Goal: Information Seeking & Learning: Understand process/instructions

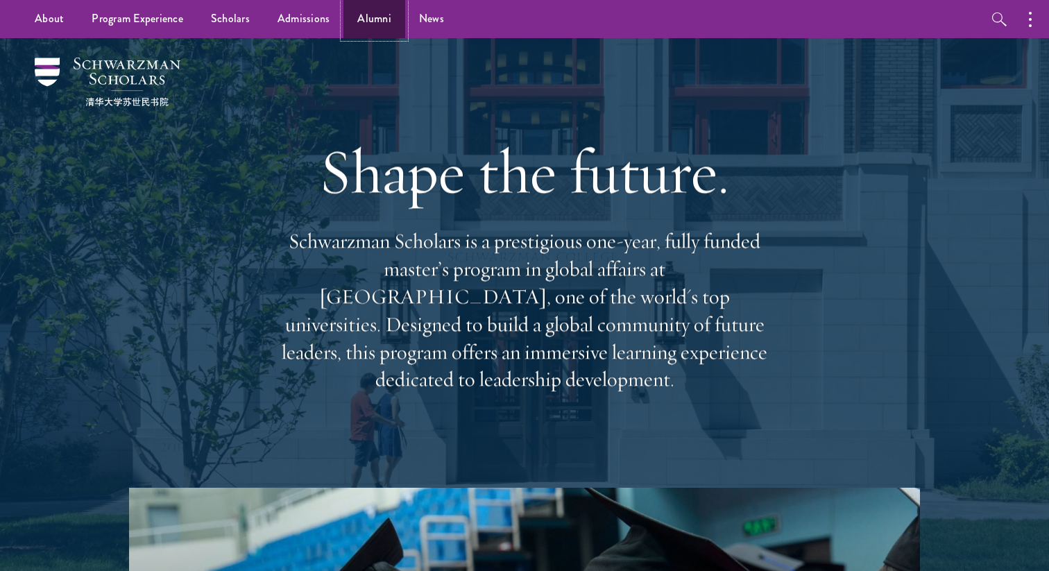
click at [362, 10] on link "Alumni" at bounding box center [374, 19] width 62 height 38
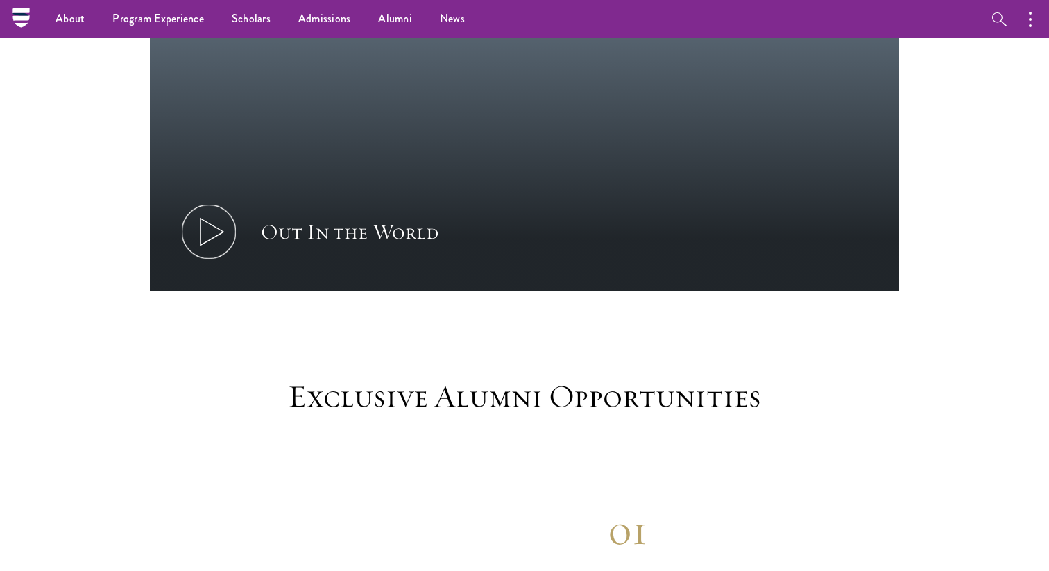
scroll to position [933, 0]
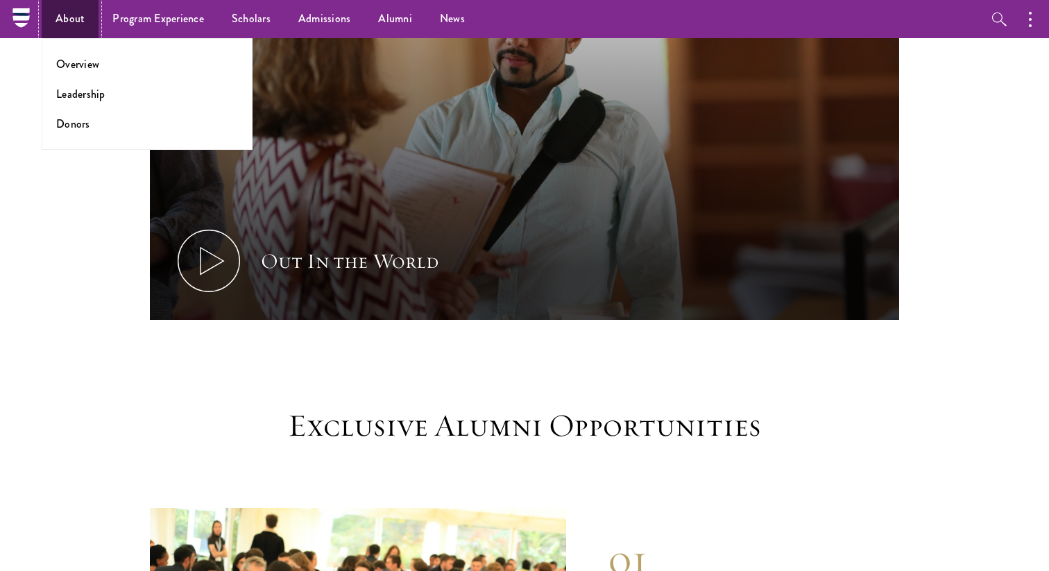
click at [83, 20] on link "About" at bounding box center [70, 19] width 57 height 38
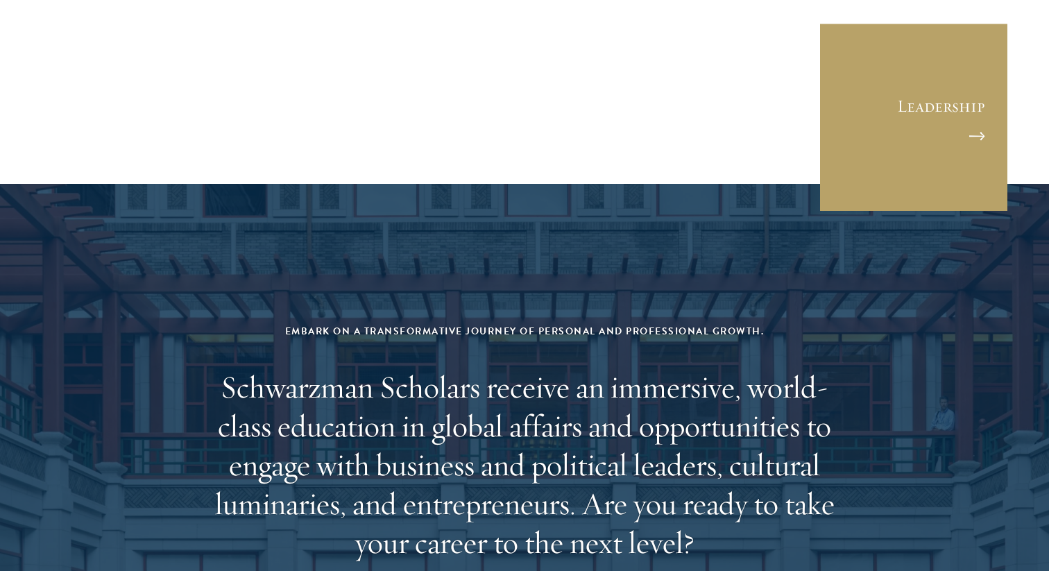
scroll to position [5785, 0]
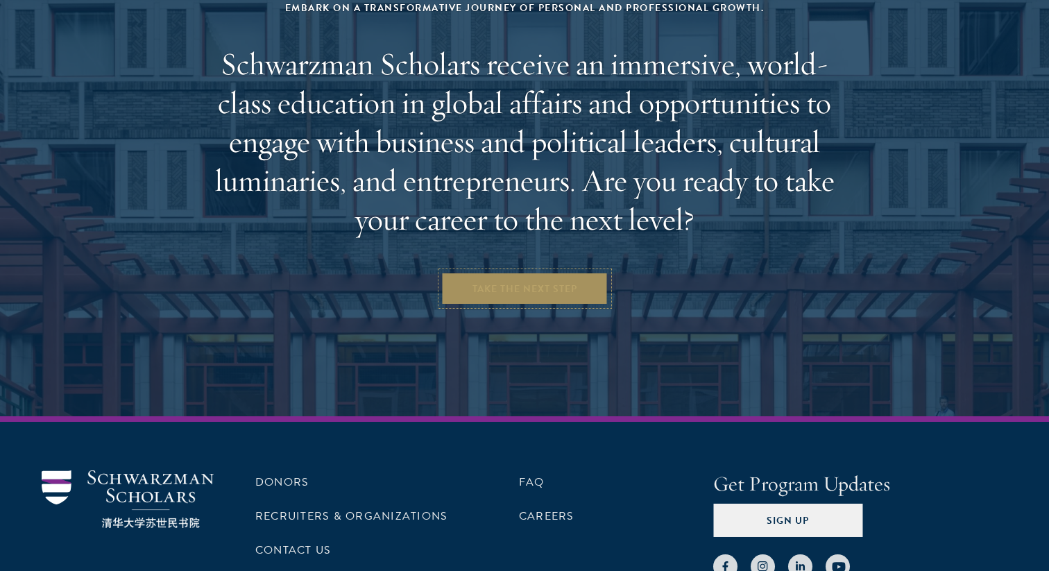
click at [508, 272] on link "Take the Next Step" at bounding box center [524, 288] width 167 height 33
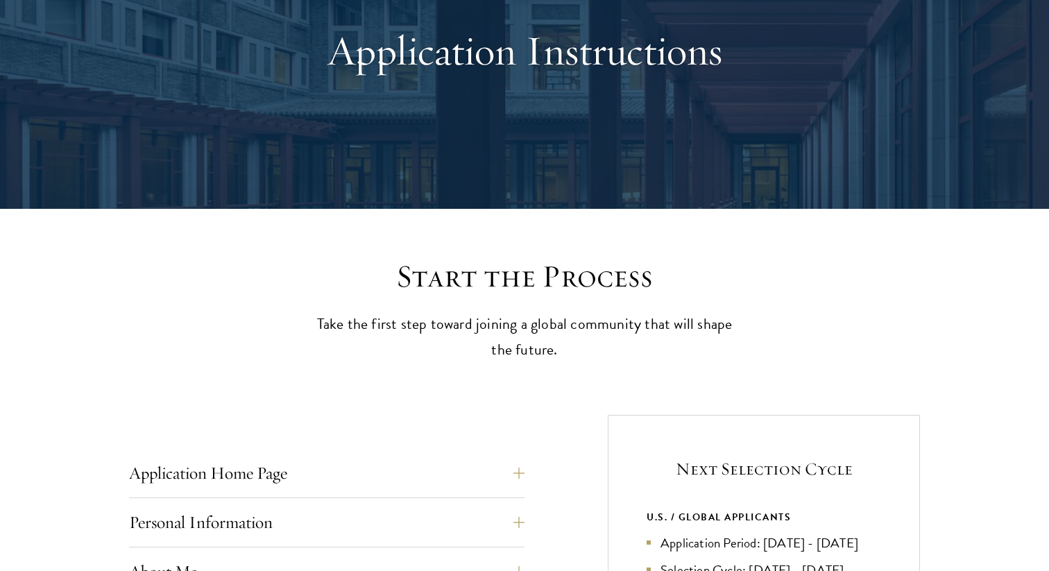
scroll to position [348, 0]
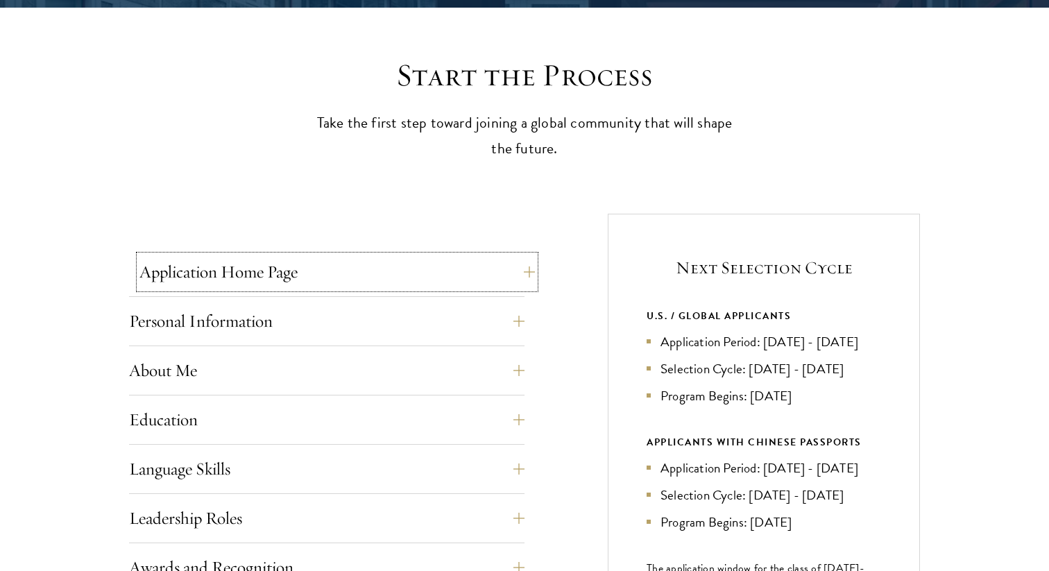
click at [519, 278] on button "Application Home Page" at bounding box center [336, 271] width 395 height 33
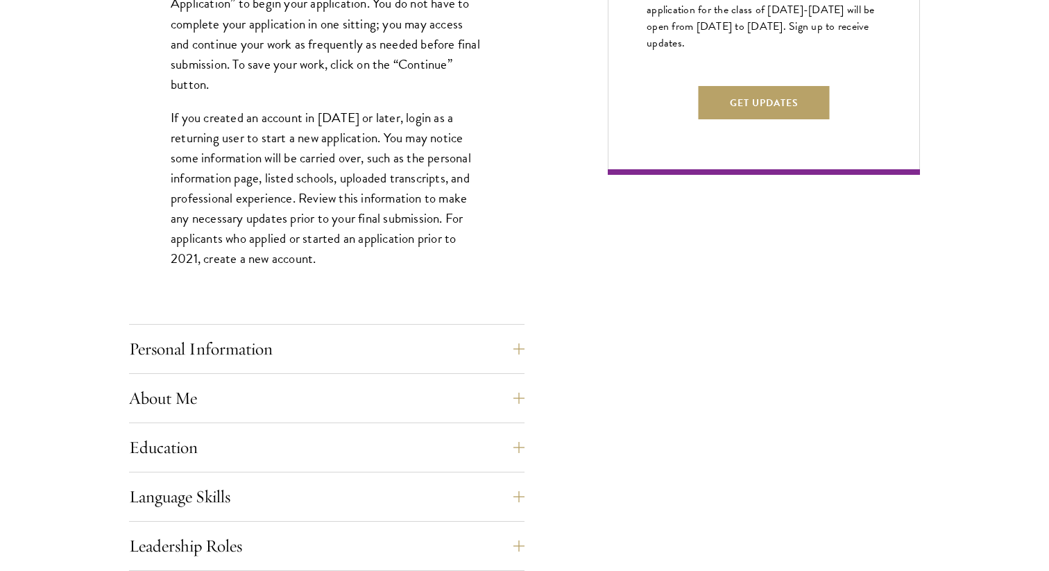
scroll to position [940, 0]
click at [508, 350] on button "Personal Information" at bounding box center [336, 348] width 395 height 33
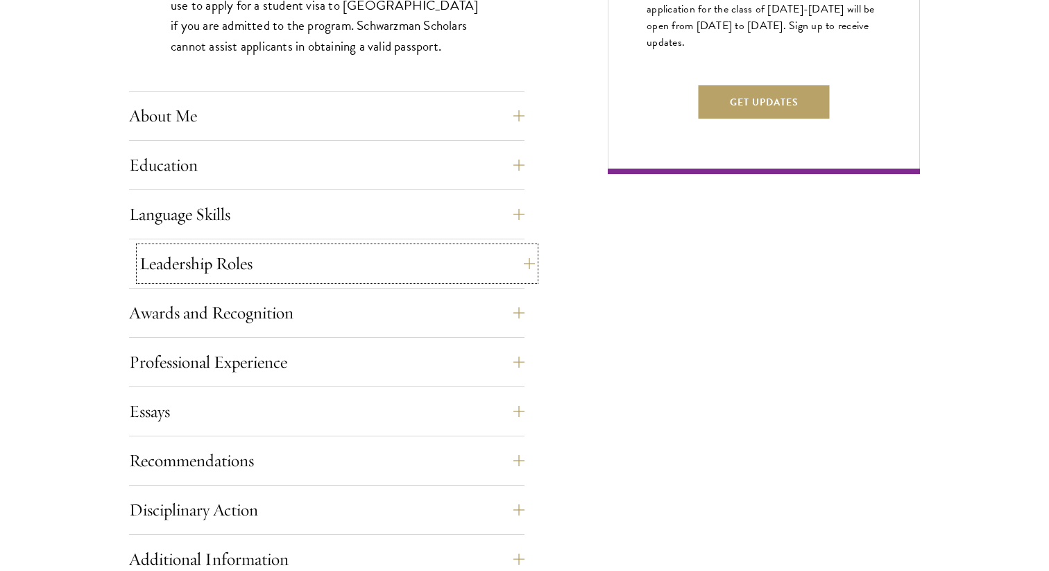
click at [517, 268] on button "Leadership Roles" at bounding box center [336, 263] width 395 height 33
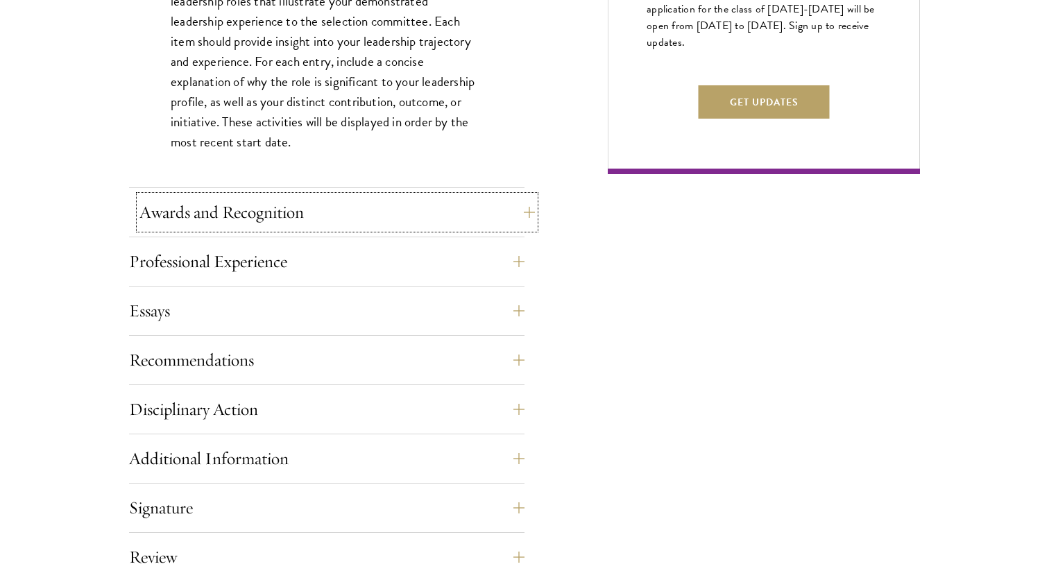
click at [518, 220] on button "Awards and Recognition" at bounding box center [336, 212] width 395 height 33
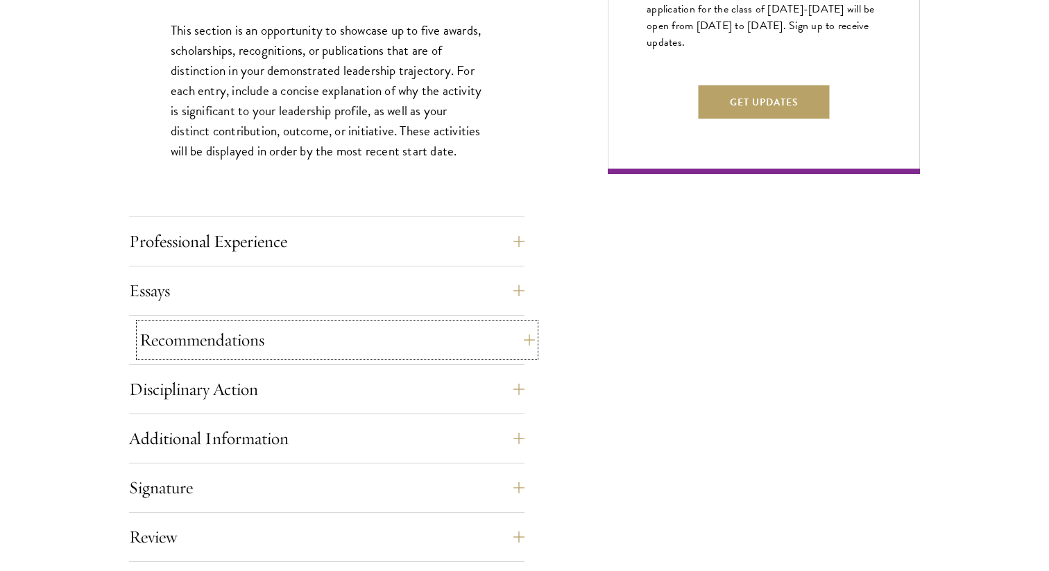
click at [467, 339] on button "Recommendations" at bounding box center [336, 339] width 395 height 33
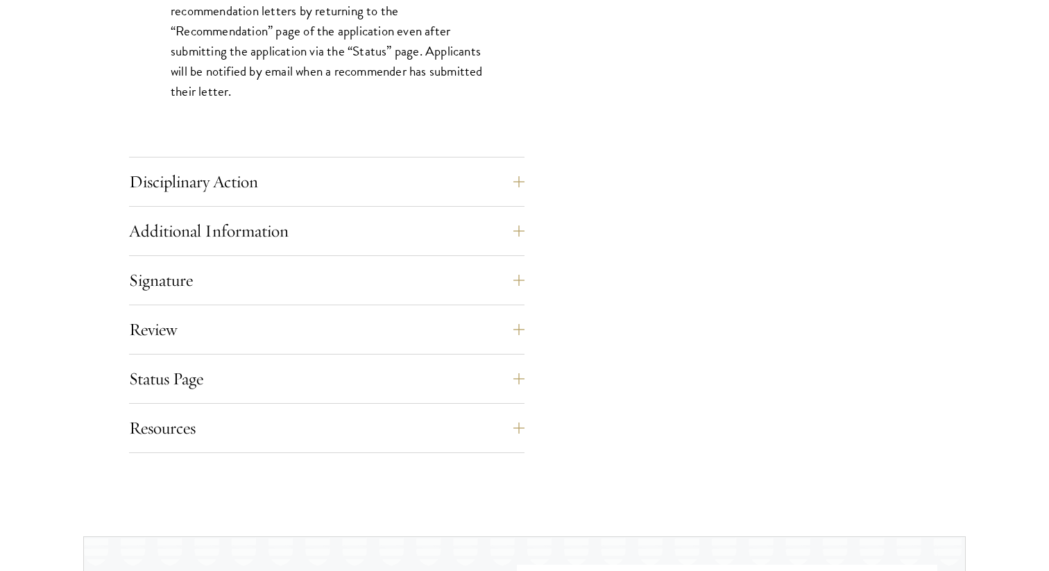
scroll to position [2242, 0]
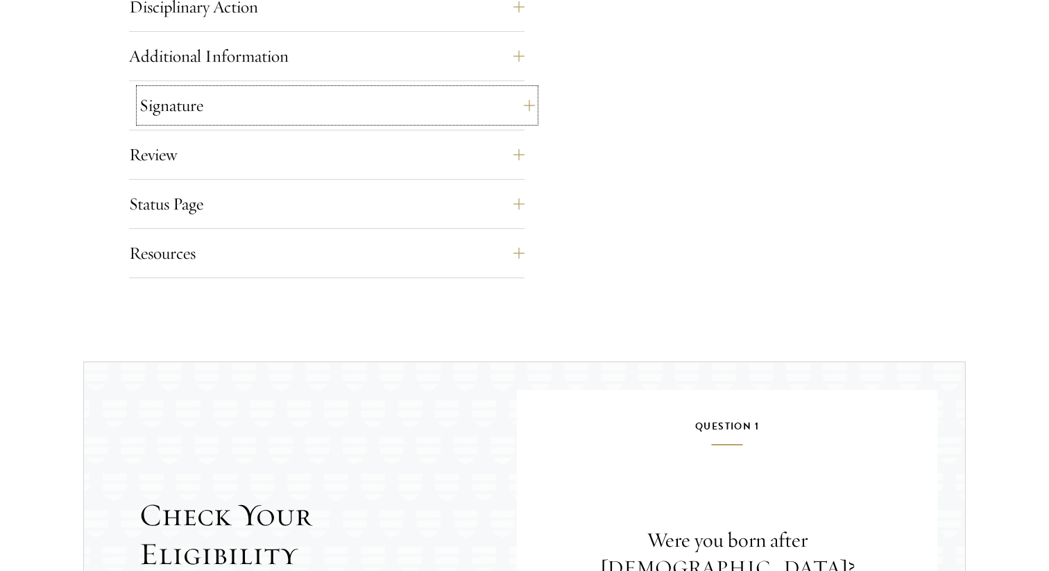
click at [500, 98] on button "Signature" at bounding box center [336, 105] width 395 height 33
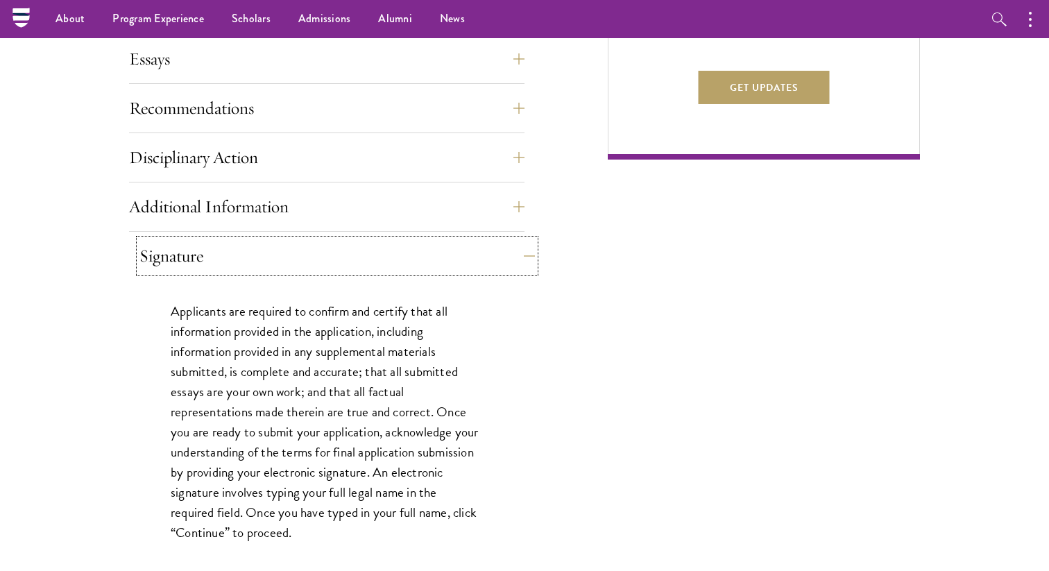
scroll to position [896, 0]
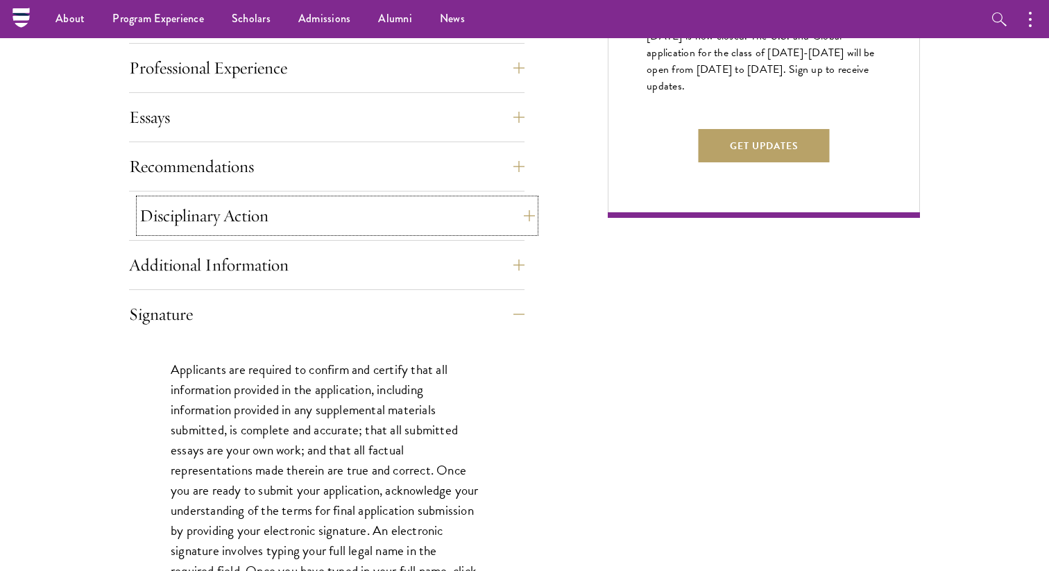
click at [510, 206] on button "Disciplinary Action" at bounding box center [336, 215] width 395 height 33
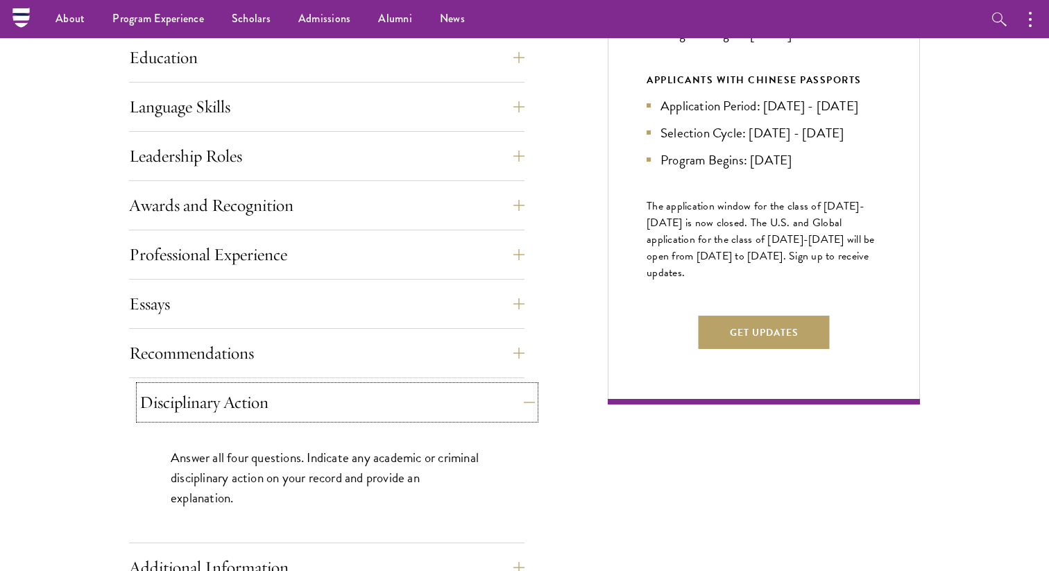
scroll to position [701, 0]
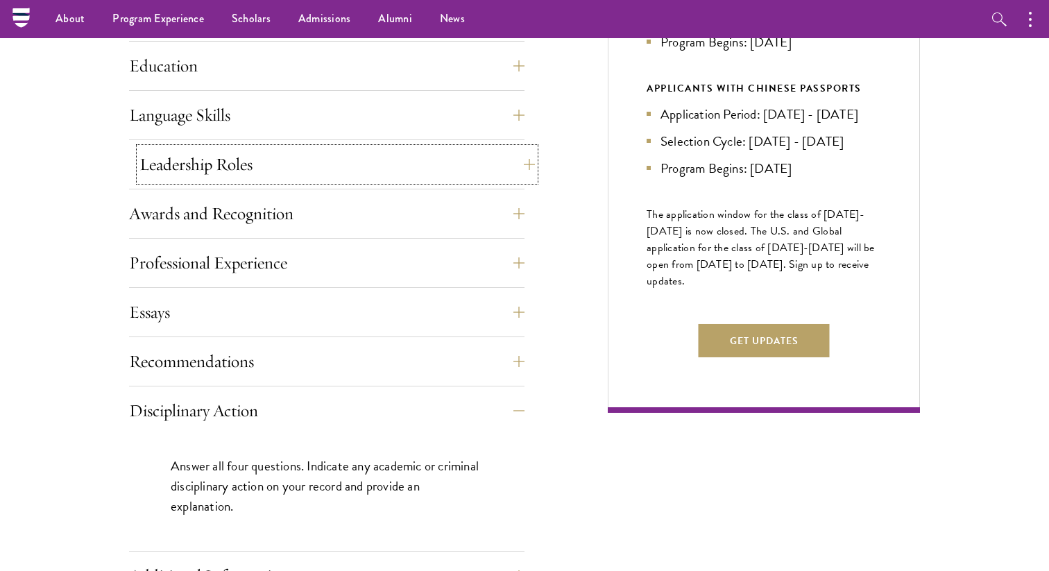
click at [518, 169] on button "Leadership Roles" at bounding box center [336, 164] width 395 height 33
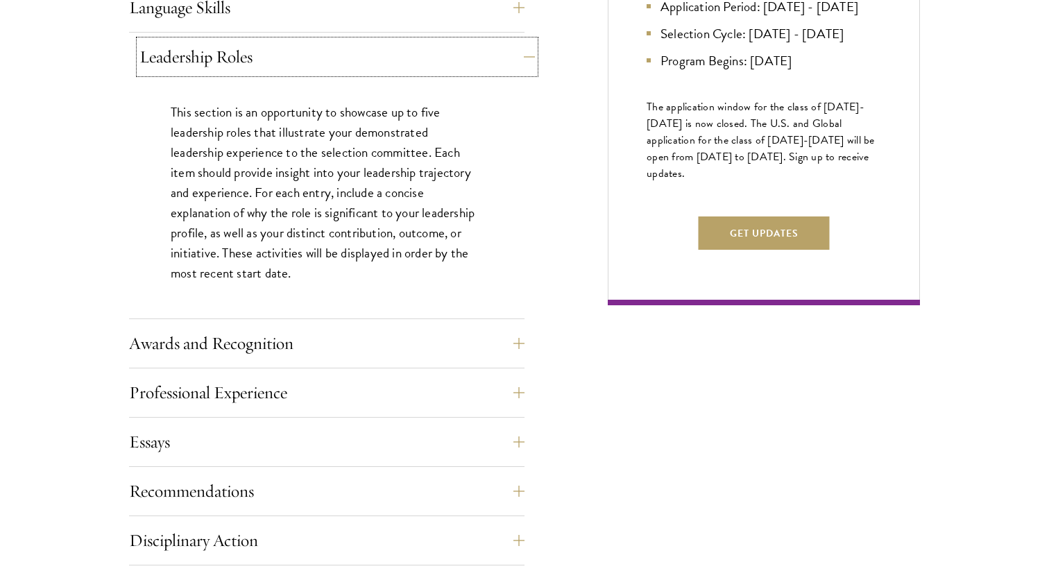
scroll to position [926, 0]
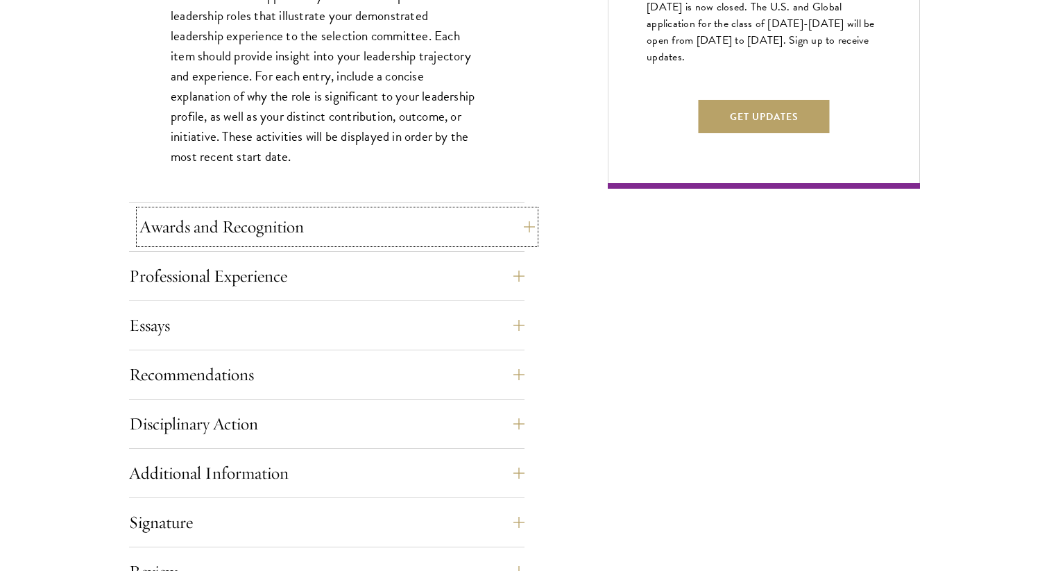
click at [519, 220] on button "Awards and Recognition" at bounding box center [336, 226] width 395 height 33
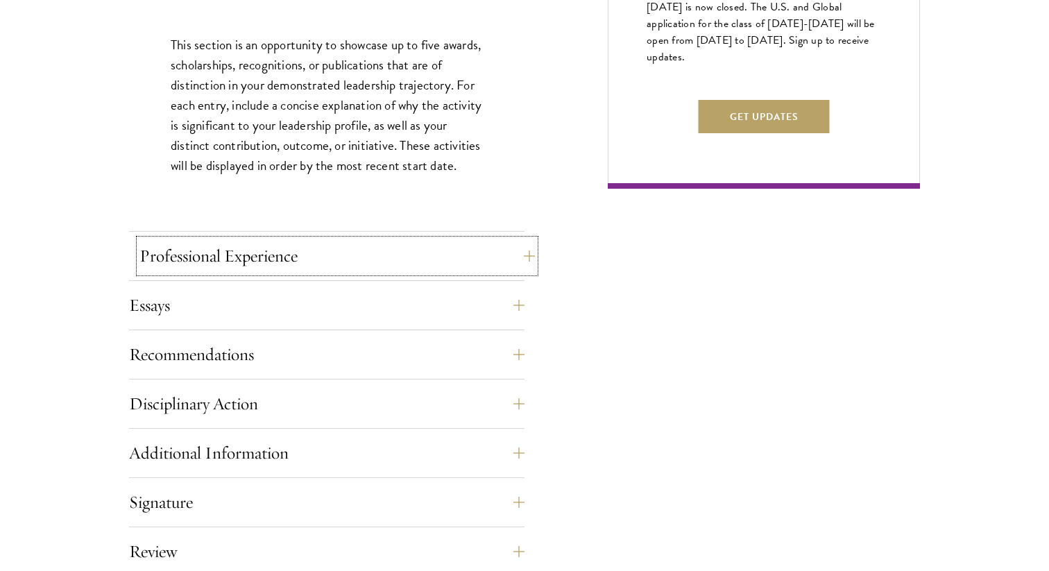
click at [518, 264] on button "Professional Experience" at bounding box center [336, 255] width 395 height 33
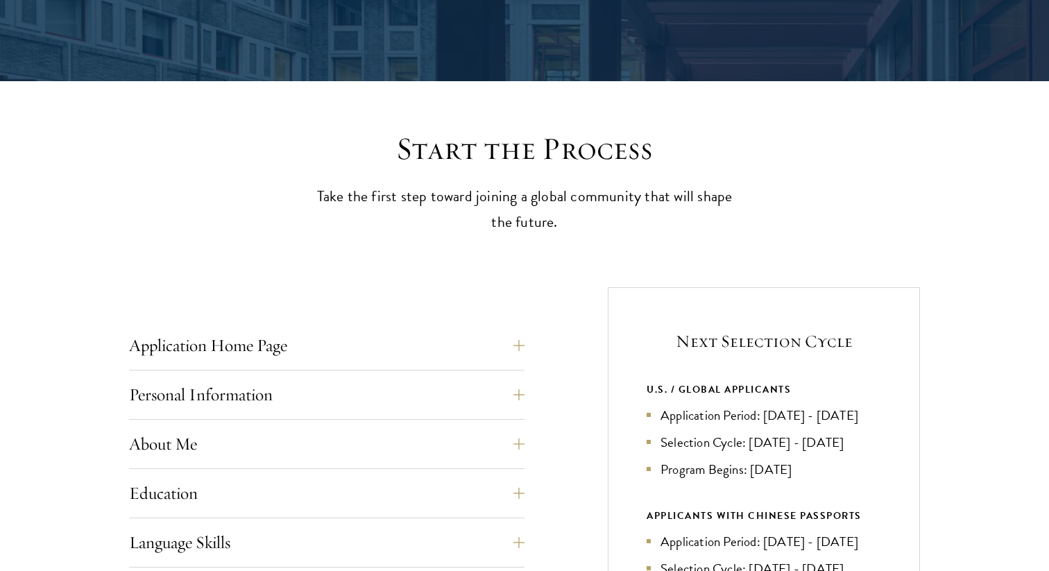
scroll to position [337, 0]
